Goal: Entertainment & Leisure: Consume media (video, audio)

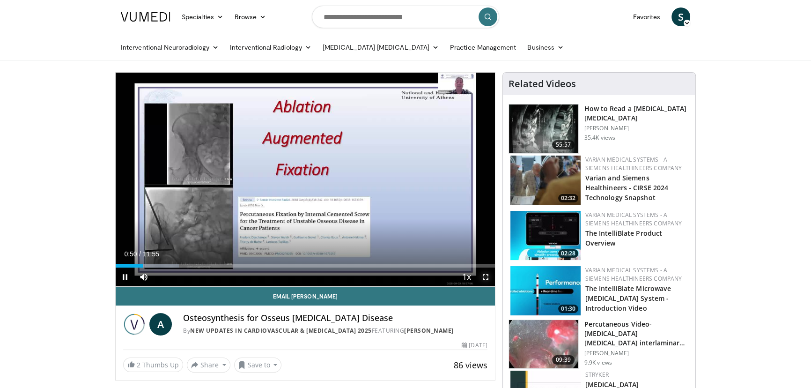
click at [485, 276] on span "Video Player" at bounding box center [485, 277] width 19 height 19
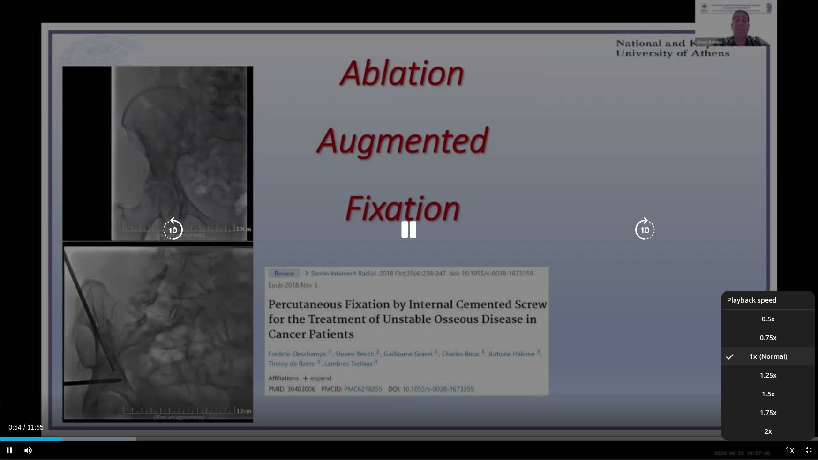
click at [789, 387] on span "Video Player" at bounding box center [789, 450] width 13 height 19
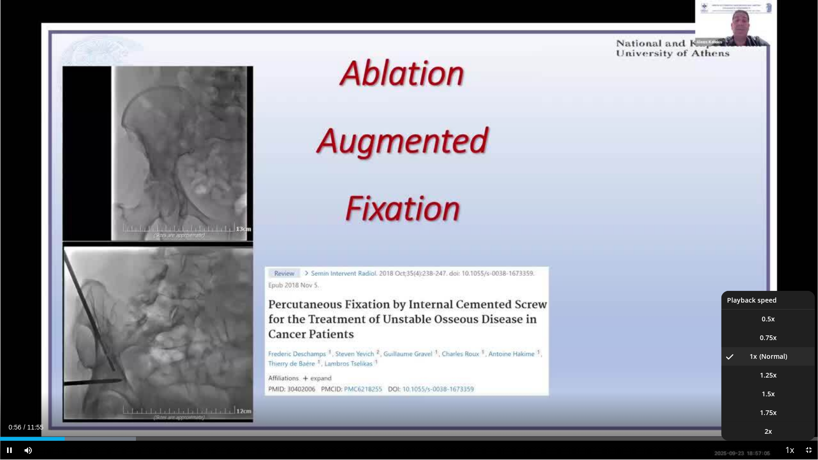
click at [787, 387] on span "Video Player" at bounding box center [789, 450] width 13 height 19
click at [789, 387] on span "Video Player" at bounding box center [789, 450] width 13 height 19
click at [782, 372] on li "1.25x" at bounding box center [768, 375] width 94 height 19
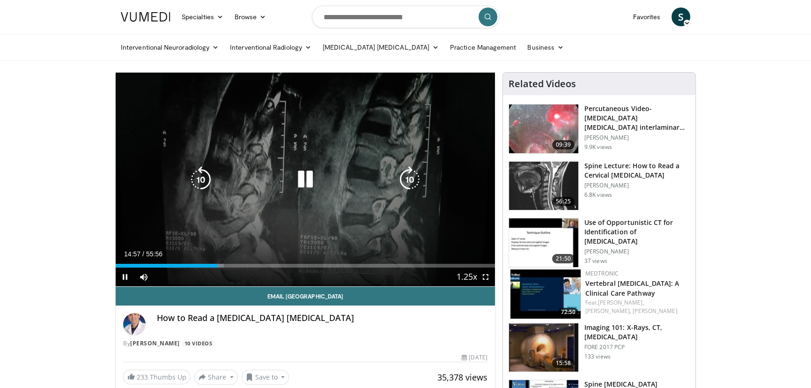
drag, startPoint x: 290, startPoint y: 104, endPoint x: 279, endPoint y: 100, distance: 11.1
click at [290, 104] on div "10 seconds Tap to unmute" at bounding box center [306, 180] width 380 height 214
